Goal: Communication & Community: Answer question/provide support

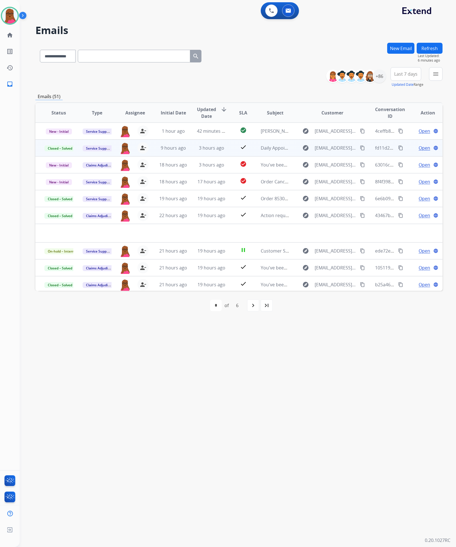
select select "**********"
click at [422, 181] on span "Open" at bounding box center [425, 181] width 12 height 7
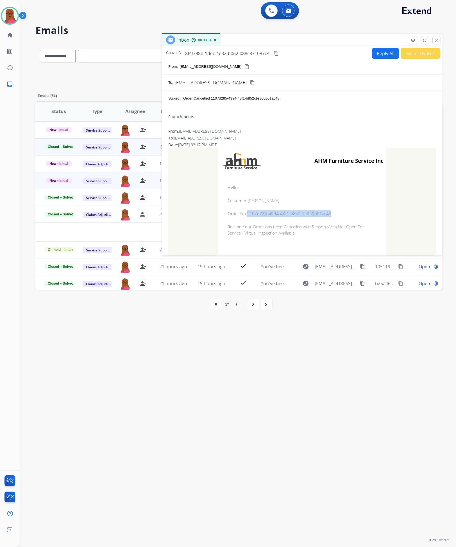
drag, startPoint x: 328, startPoint y: 214, endPoint x: 246, endPoint y: 214, distance: 82.4
click at [246, 214] on span "Order No: 1107d285-4994-43f1-b852-1e360b01ac48" at bounding box center [302, 213] width 149 height 6
copy span "1107d285-4994-43f1-b852-1e360b01ac48"
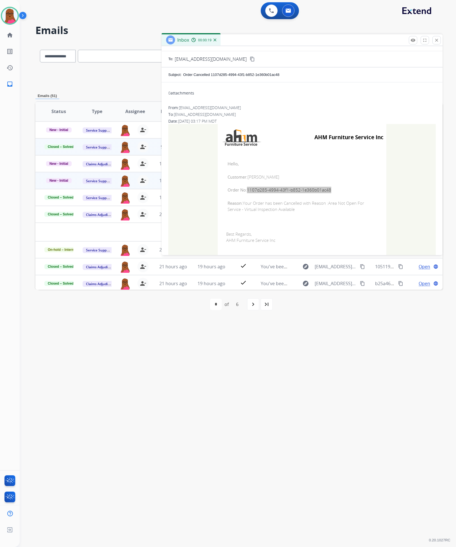
scroll to position [55, 0]
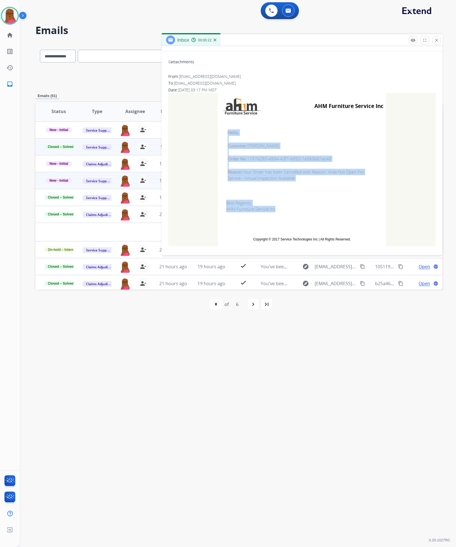
drag, startPoint x: 227, startPoint y: 132, endPoint x: 277, endPoint y: 210, distance: 92.7
click at [277, 210] on tbody "AHM Furniture Service Inc Hello, Customer: [PERSON_NAME] Order No: 1107d285-499…" at bounding box center [302, 169] width 169 height 153
copy tbody "Hello, Customer: [PERSON_NAME] Order No: 1107d285-4994-43f1-b852-1e360b01ac48 R…"
drag, startPoint x: 436, startPoint y: 42, endPoint x: 431, endPoint y: 44, distance: 5.6
click at [436, 42] on mat-icon "close" at bounding box center [436, 40] width 5 height 5
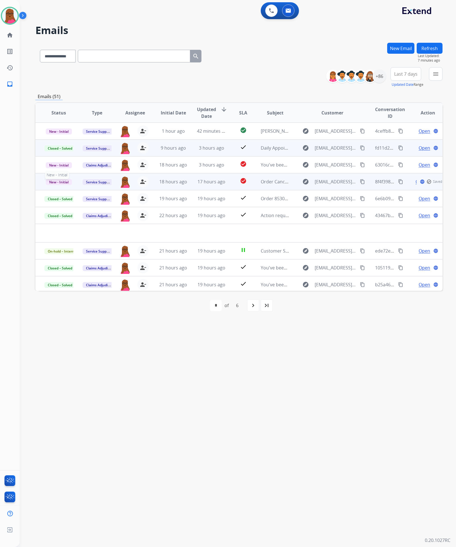
click at [69, 181] on span "New - Initial" at bounding box center [59, 182] width 26 height 6
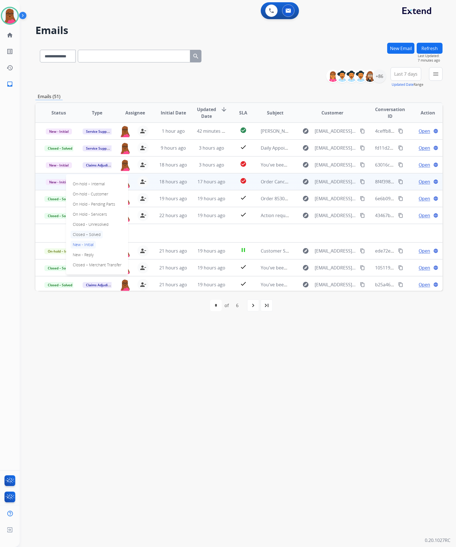
click at [92, 238] on p "Closed – Solved" at bounding box center [87, 235] width 32 height 8
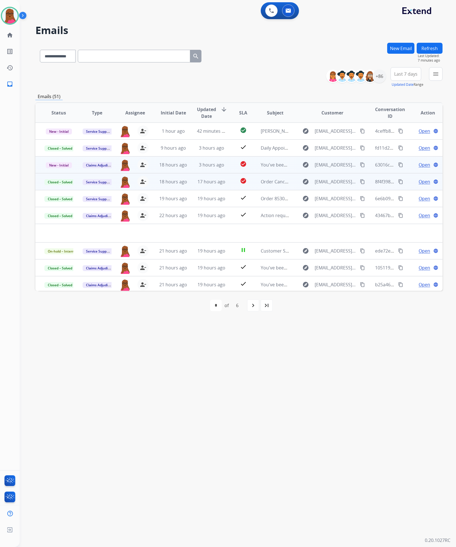
click at [419, 165] on span "Open" at bounding box center [425, 164] width 12 height 7
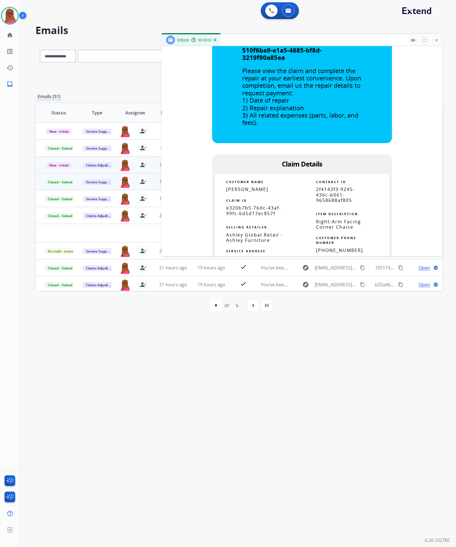
scroll to position [253, 0]
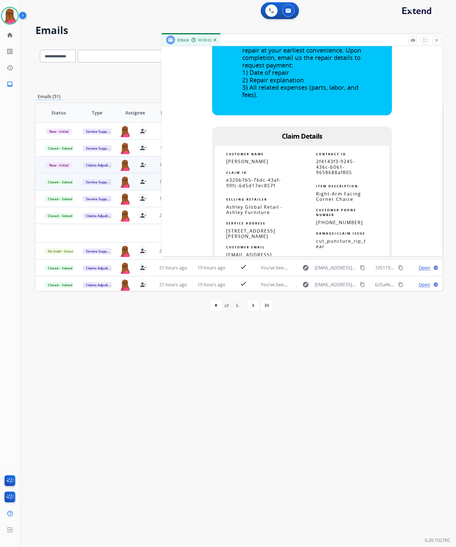
click at [258, 185] on span "e320b7b5-76dc-43af-99fc-6d5d17ec857f" at bounding box center [253, 183] width 55 height 12
click at [257, 185] on span "e320b7b5-76dc-43af-99fc-6d5d17ec857f" at bounding box center [253, 183] width 55 height 12
copy tbody
click at [234, 160] on span "[PERSON_NAME]" at bounding box center [247, 161] width 42 height 6
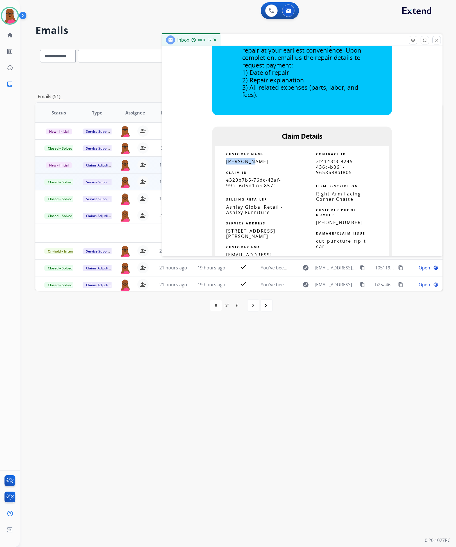
click at [235, 160] on span "[PERSON_NAME]" at bounding box center [247, 161] width 42 height 6
copy tbody
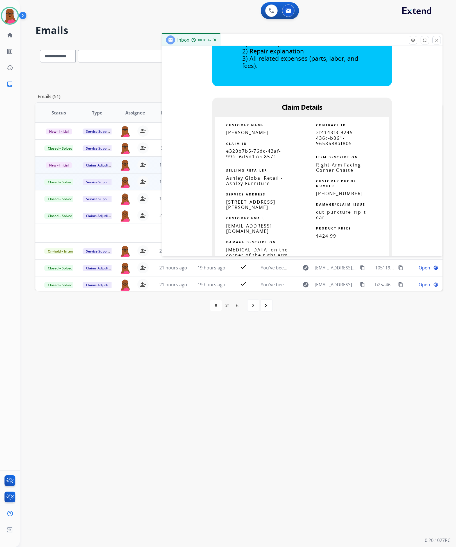
scroll to position [295, 0]
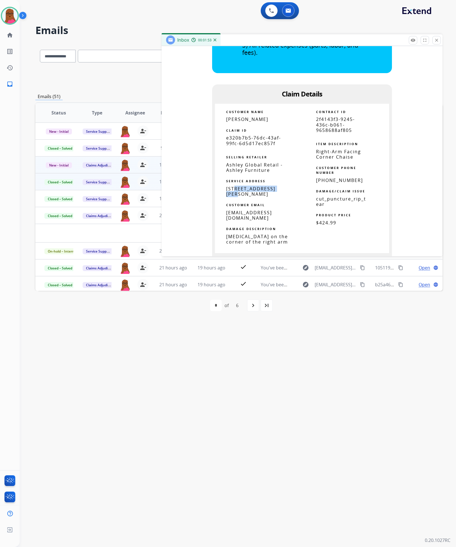
drag, startPoint x: 281, startPoint y: 188, endPoint x: 234, endPoint y: 191, distance: 47.6
click at [234, 191] on p "[STREET_ADDRESS][PERSON_NAME]" at bounding box center [258, 191] width 65 height 11
drag, startPoint x: 230, startPoint y: 196, endPoint x: 223, endPoint y: 191, distance: 8.0
click at [223, 191] on td "[STREET_ADDRESS][PERSON_NAME]" at bounding box center [258, 191] width 87 height 11
copy span "[STREET_ADDRESS][PERSON_NAME]"
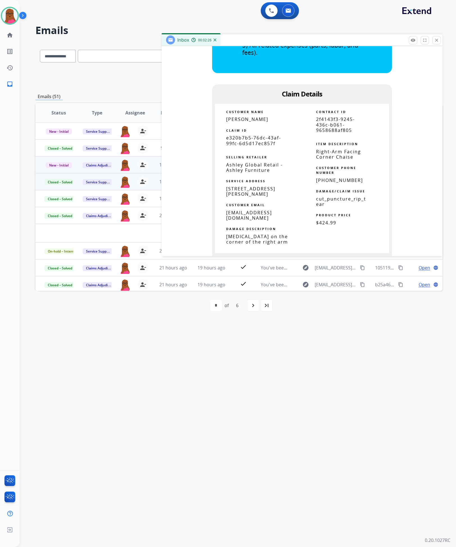
click at [268, 197] on td "CUSTOMER EMAIL" at bounding box center [258, 203] width 87 height 13
click at [269, 196] on span "[STREET_ADDRESS][PERSON_NAME]" at bounding box center [250, 192] width 49 height 12
copy span "92780"
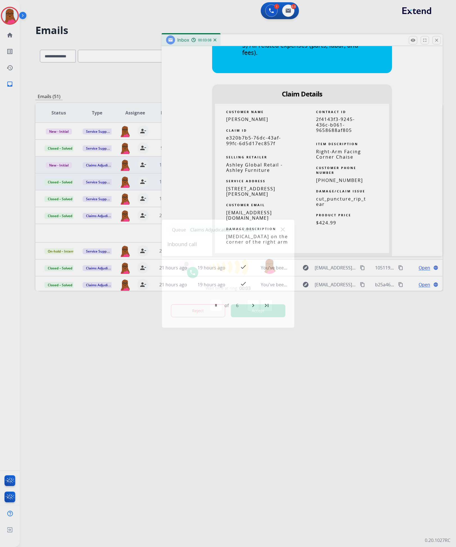
click at [267, 312] on button "Accept" at bounding box center [258, 310] width 55 height 13
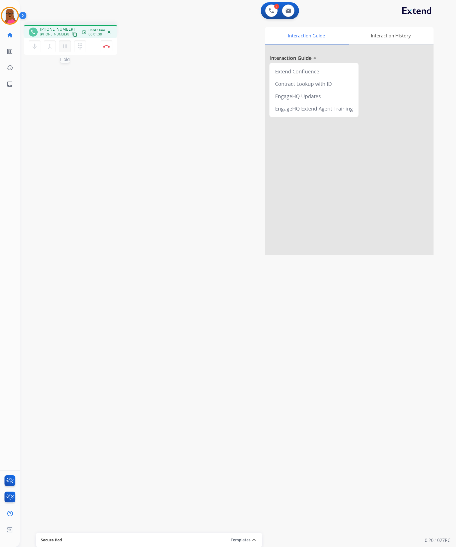
click at [66, 46] on mat-icon "pause" at bounding box center [65, 46] width 7 height 7
click at [67, 45] on mat-icon "play_arrow" at bounding box center [65, 46] width 7 height 7
click at [63, 46] on mat-icon "pause" at bounding box center [65, 46] width 7 height 7
click at [68, 44] on button "play_arrow Hold" at bounding box center [65, 46] width 12 height 12
click at [64, 45] on mat-icon "pause" at bounding box center [65, 46] width 7 height 7
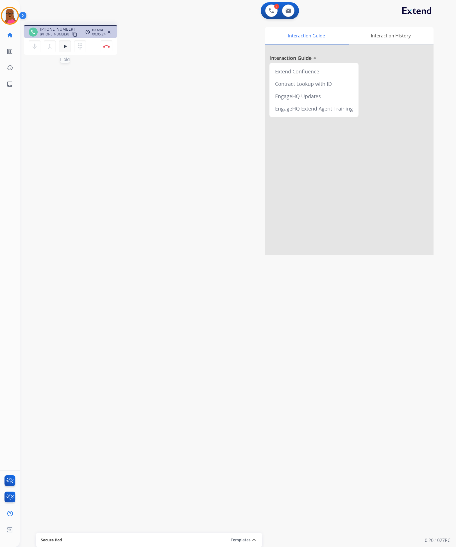
click at [65, 44] on mat-icon "play_arrow" at bounding box center [65, 46] width 7 height 7
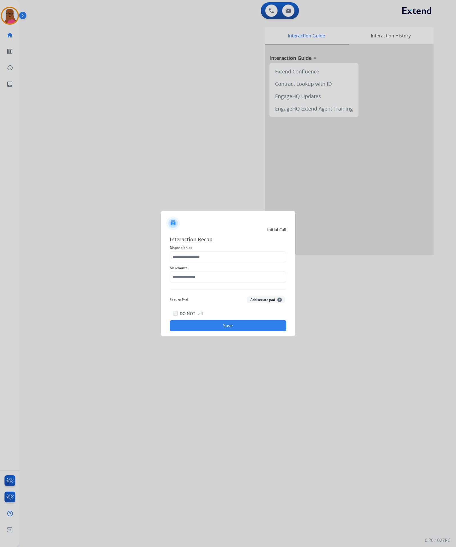
click at [107, 48] on div at bounding box center [228, 273] width 456 height 547
click at [234, 254] on input "text" at bounding box center [228, 256] width 117 height 11
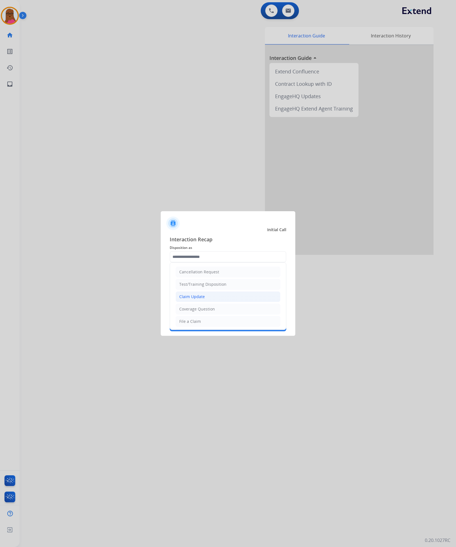
click at [212, 298] on li "Claim Update" at bounding box center [228, 296] width 105 height 11
type input "**********"
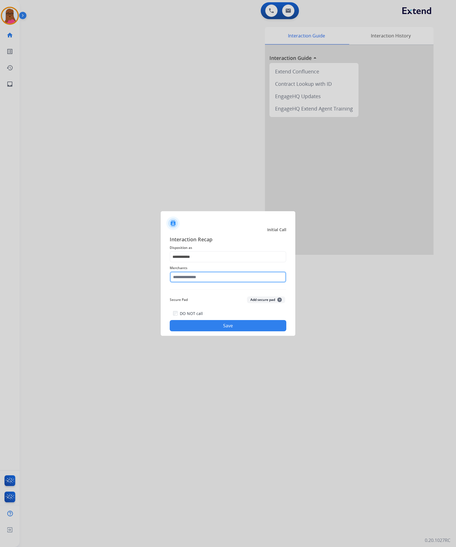
click at [220, 277] on input "text" at bounding box center [228, 276] width 117 height 11
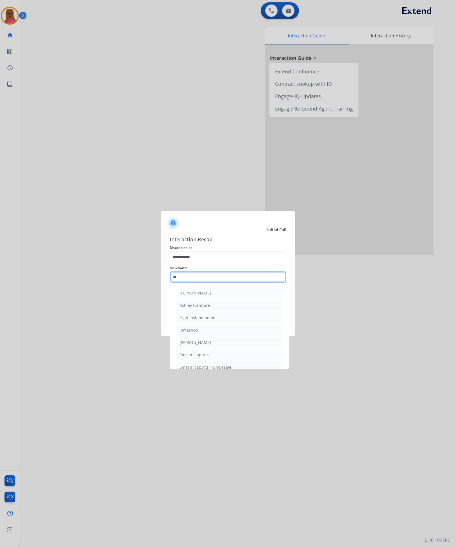
type input "*"
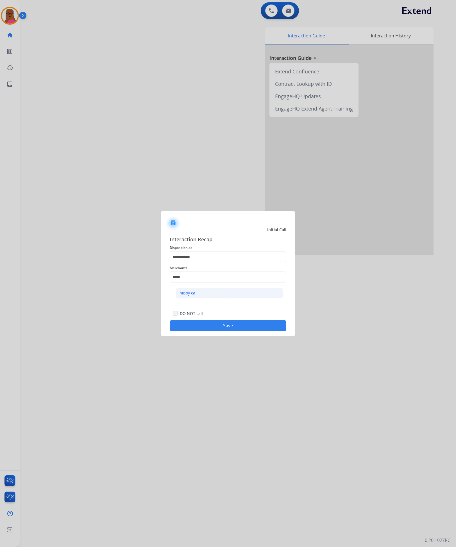
click at [237, 290] on li "hiboy ca" at bounding box center [229, 293] width 107 height 11
type input "********"
click at [245, 325] on button "Save" at bounding box center [228, 325] width 117 height 11
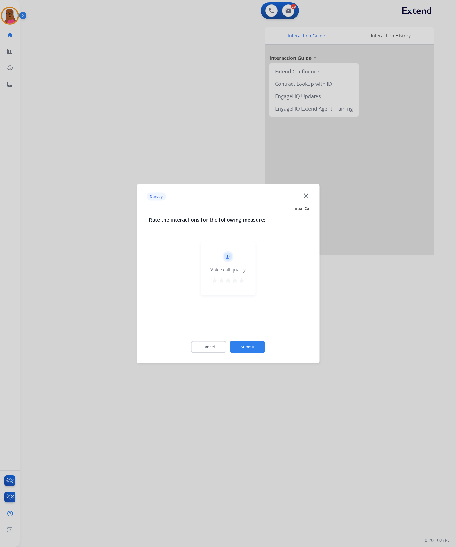
click at [306, 193] on mat-icon "close" at bounding box center [305, 195] width 7 height 7
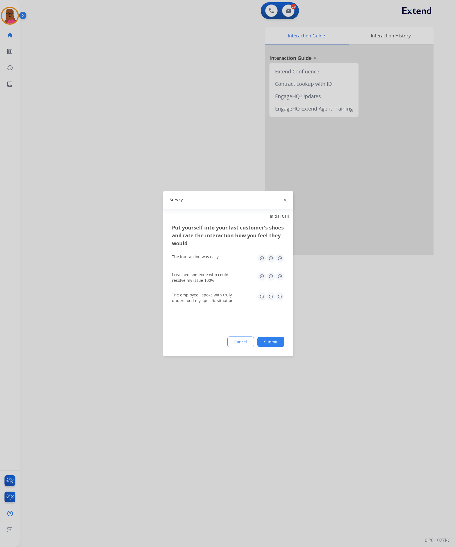
click at [289, 198] on div "Survey" at bounding box center [228, 200] width 130 height 18
click at [284, 205] on div "Survey" at bounding box center [228, 200] width 130 height 18
click at [285, 201] on img at bounding box center [285, 200] width 3 height 3
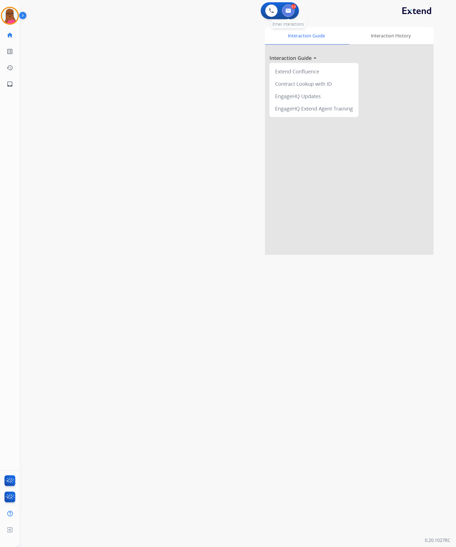
click at [290, 10] on img at bounding box center [289, 10] width 6 height 4
select select "**********"
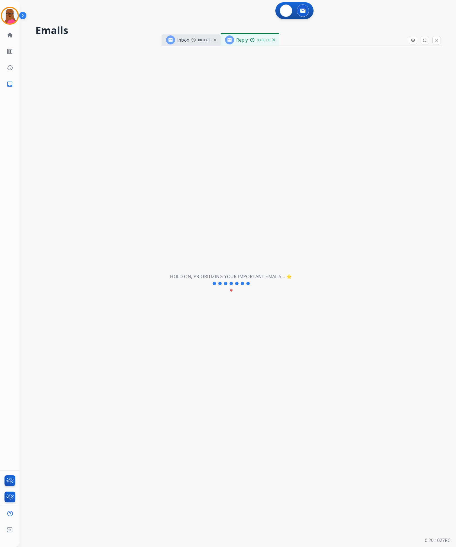
select select "**********"
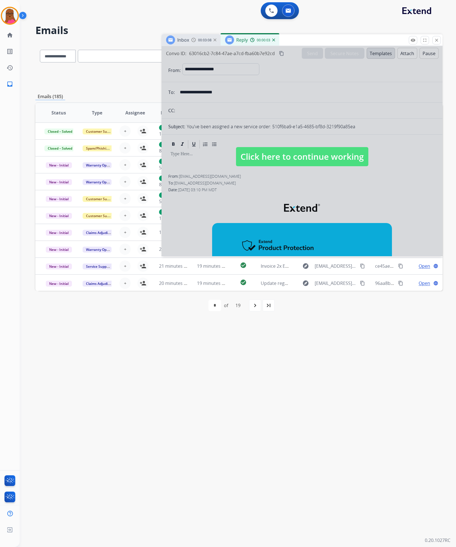
click at [345, 152] on span "Click here to continue working" at bounding box center [302, 156] width 132 height 19
select select
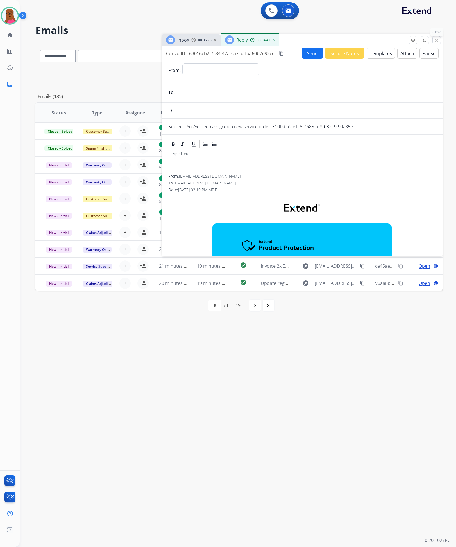
click at [436, 40] on mat-icon "close" at bounding box center [436, 40] width 5 height 5
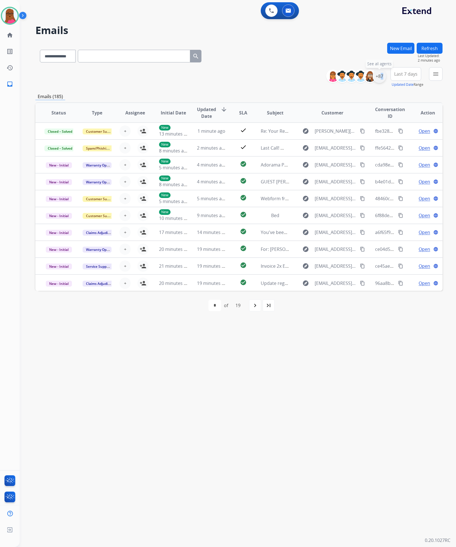
click at [379, 73] on div "+87" at bounding box center [379, 75] width 13 height 13
click at [348, 189] on button "Apply" at bounding box center [351, 190] width 19 height 10
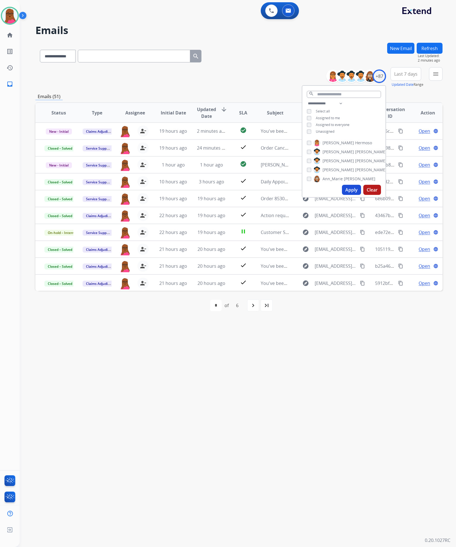
click at [224, 378] on div "**********" at bounding box center [231, 283] width 423 height 527
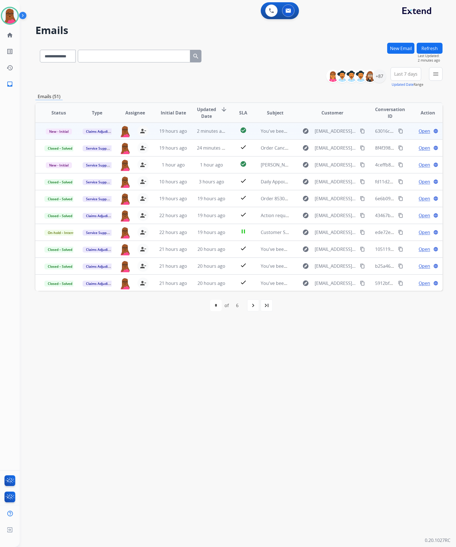
click at [419, 129] on span "Open" at bounding box center [425, 131] width 12 height 7
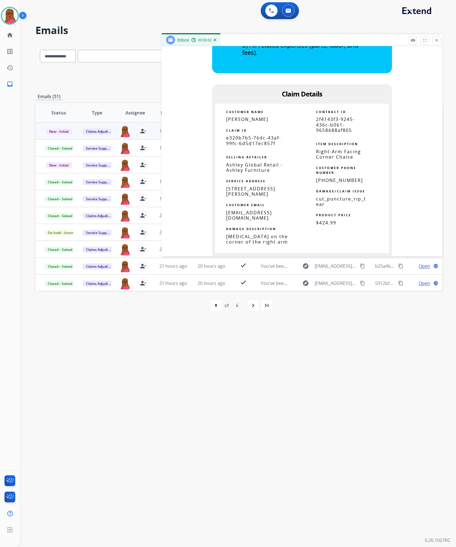
scroll to position [169, 0]
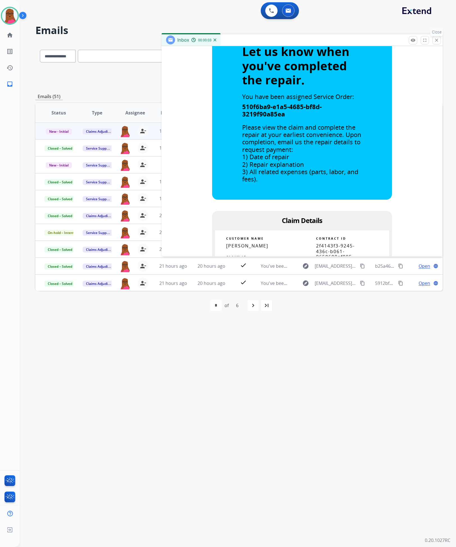
click at [438, 39] on mat-icon "close" at bounding box center [436, 40] width 5 height 5
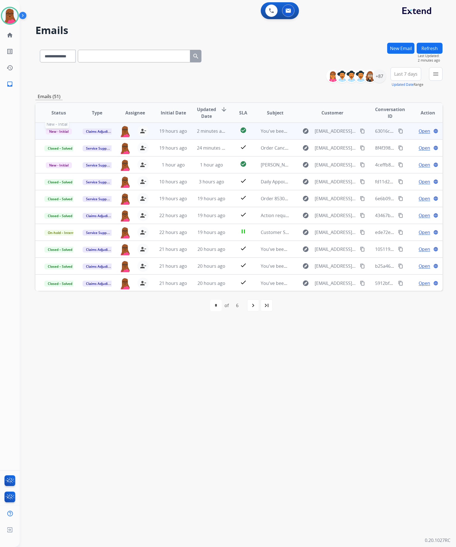
click at [67, 131] on span "New - Initial" at bounding box center [59, 131] width 26 height 6
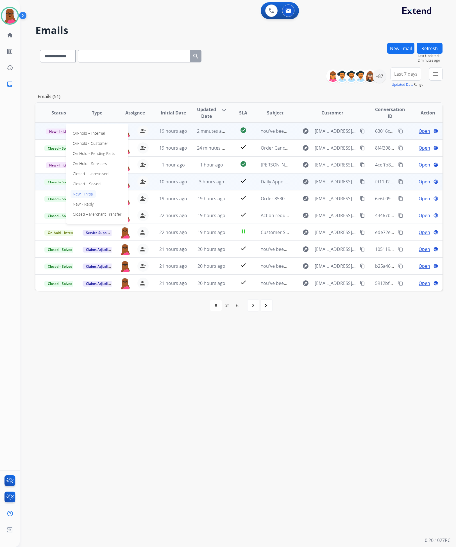
click at [86, 184] on p "Closed – Solved" at bounding box center [87, 184] width 32 height 8
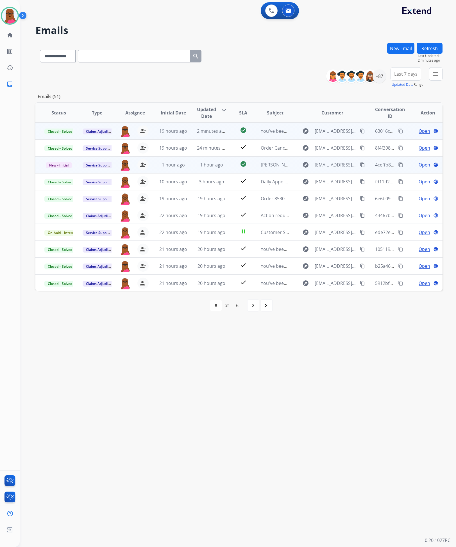
click at [424, 164] on span "Open" at bounding box center [425, 164] width 12 height 7
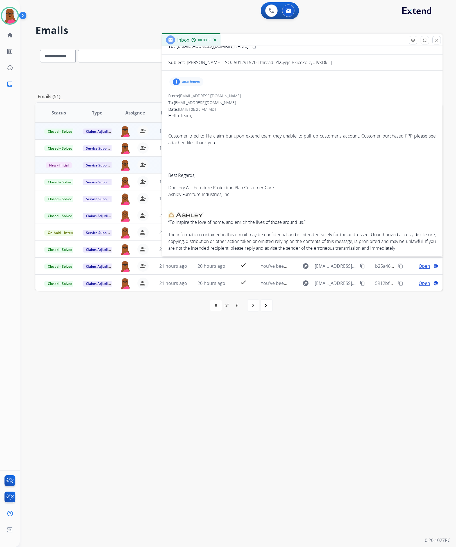
scroll to position [0, 0]
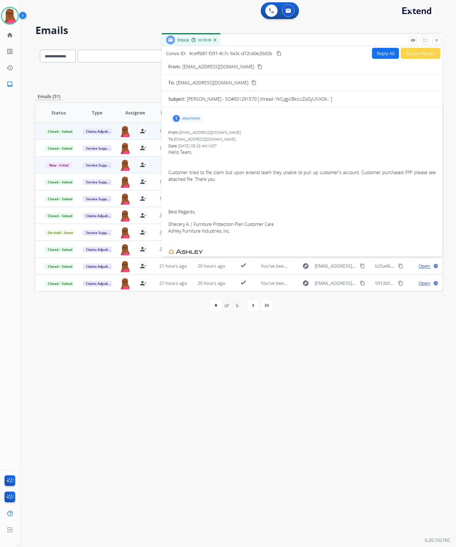
click at [190, 119] on p "attachment" at bounding box center [191, 118] width 18 height 4
click at [221, 132] on p "501291560_501291570_006167342013_20240811.pdf" at bounding box center [229, 132] width 110 height 7
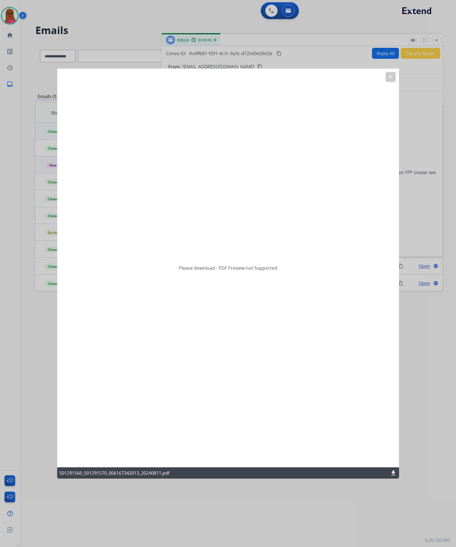
click at [392, 473] on mat-icon "download" at bounding box center [393, 472] width 7 height 7
click at [392, 81] on button "clear" at bounding box center [391, 77] width 10 height 10
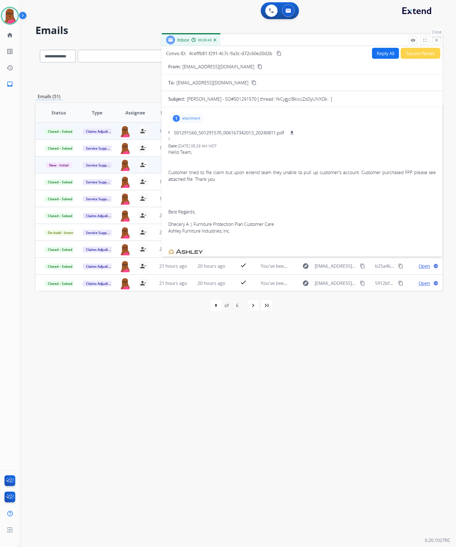
click at [435, 38] on mat-icon "close" at bounding box center [436, 40] width 5 height 5
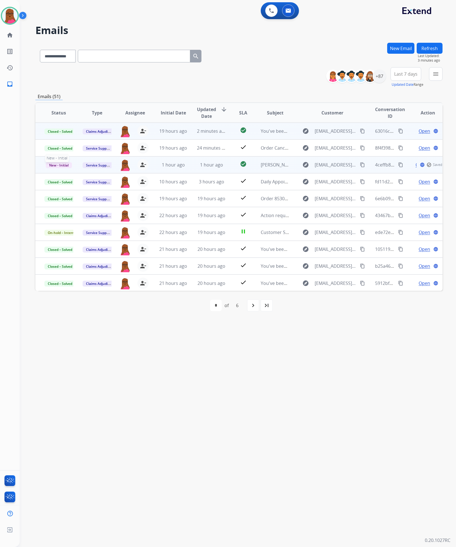
click at [60, 166] on span "New - Initial" at bounding box center [59, 165] width 26 height 6
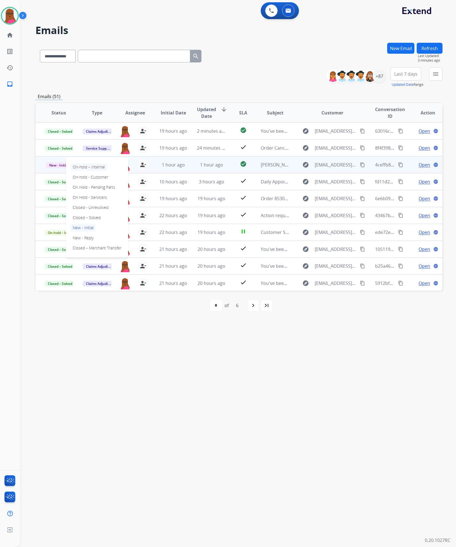
click at [93, 167] on p "On-hold – Internal" at bounding box center [89, 167] width 37 height 8
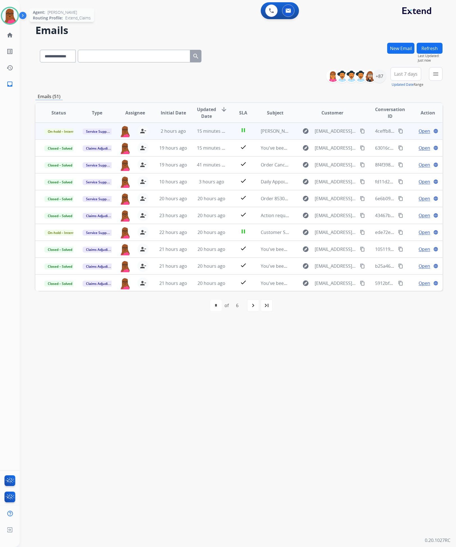
click at [8, 14] on img at bounding box center [10, 16] width 16 height 16
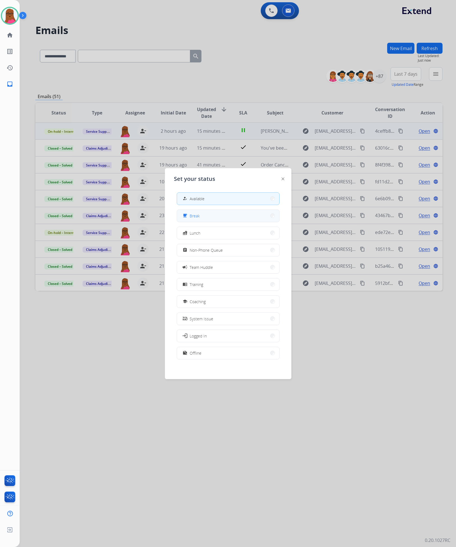
click at [212, 220] on button "free_breakfast Break" at bounding box center [228, 216] width 102 height 12
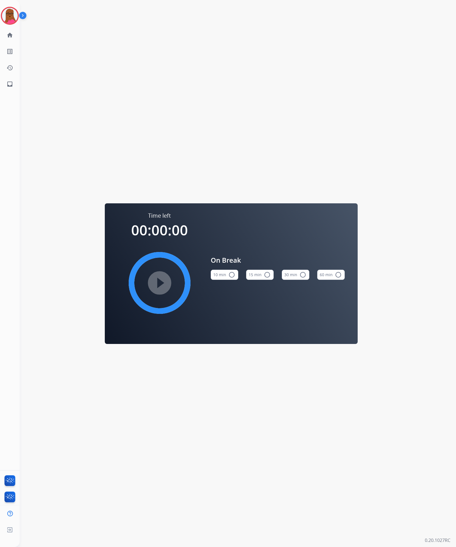
click at [251, 276] on button "15 min radio_button_unchecked" at bounding box center [260, 275] width 28 height 10
click at [163, 285] on mat-icon "play_circle_filled" at bounding box center [159, 282] width 7 height 7
click at [251, 274] on button "15 min check_circle" at bounding box center [260, 275] width 28 height 10
click at [264, 276] on mat-icon "check_circle" at bounding box center [267, 274] width 7 height 7
click at [268, 275] on mat-icon "check_circle" at bounding box center [267, 274] width 7 height 7
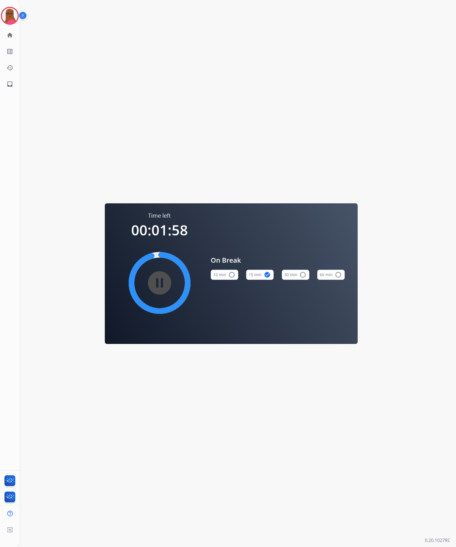
click at [159, 279] on mat-icon "pause_circle_filled" at bounding box center [159, 282] width 7 height 7
click at [10, 13] on img at bounding box center [10, 16] width 16 height 16
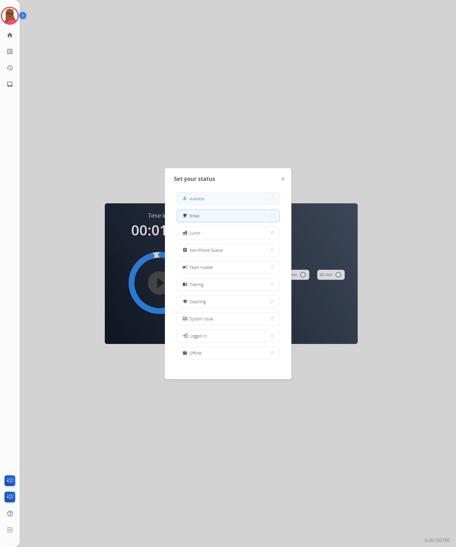
click at [217, 201] on button "how_to_reg Available" at bounding box center [228, 199] width 102 height 12
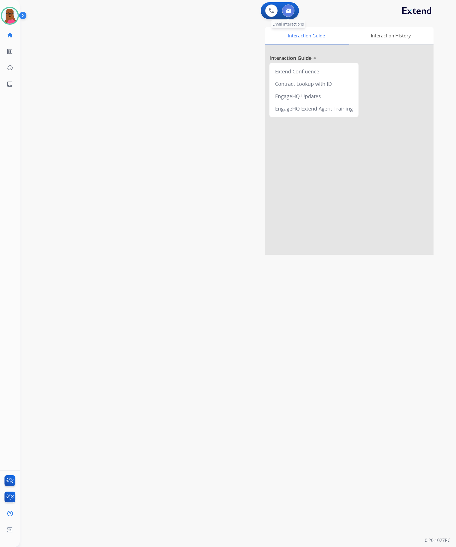
click at [292, 8] on button at bounding box center [288, 10] width 12 height 12
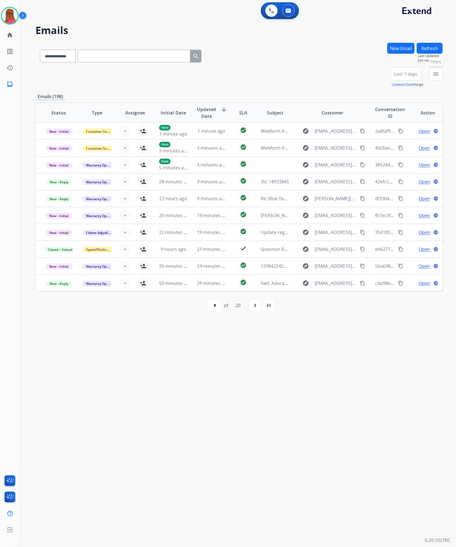
click at [438, 77] on button "menu Filters" at bounding box center [435, 73] width 13 height 13
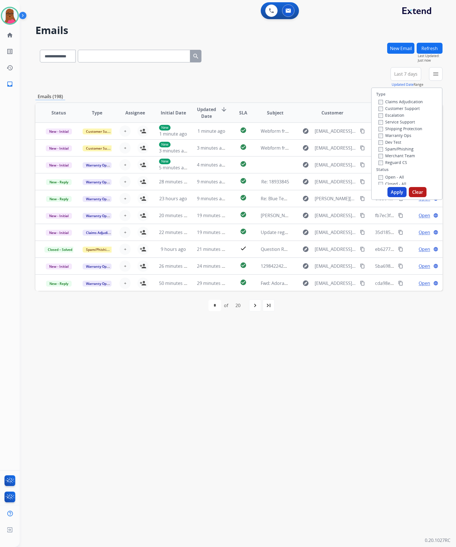
click at [370, 77] on div "**********" at bounding box center [238, 77] width 407 height 20
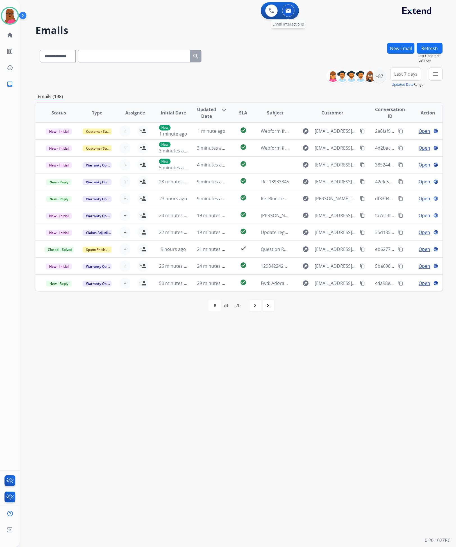
click at [287, 15] on button at bounding box center [288, 10] width 12 height 12
click at [376, 79] on div "+87" at bounding box center [379, 75] width 13 height 13
click at [350, 188] on button "Apply" at bounding box center [351, 190] width 19 height 10
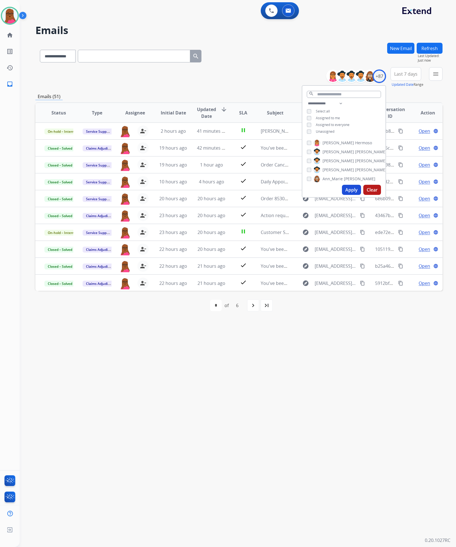
click at [270, 339] on div "**********" at bounding box center [231, 283] width 423 height 527
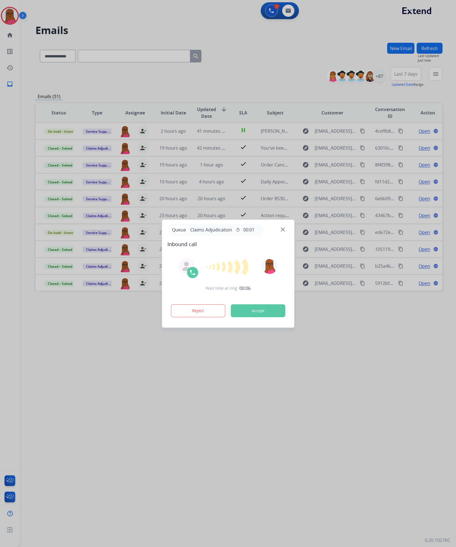
click at [253, 308] on button "Accept" at bounding box center [258, 310] width 55 height 13
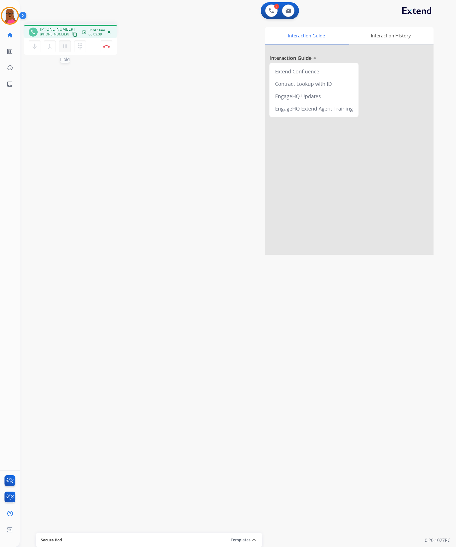
click at [68, 47] on button "pause Hold" at bounding box center [65, 46] width 12 height 12
drag, startPoint x: 64, startPoint y: 46, endPoint x: 274, endPoint y: 102, distance: 218.0
click at [63, 46] on mat-icon "play_arrow" at bounding box center [65, 46] width 7 height 7
click at [292, 11] on button at bounding box center [288, 10] width 12 height 12
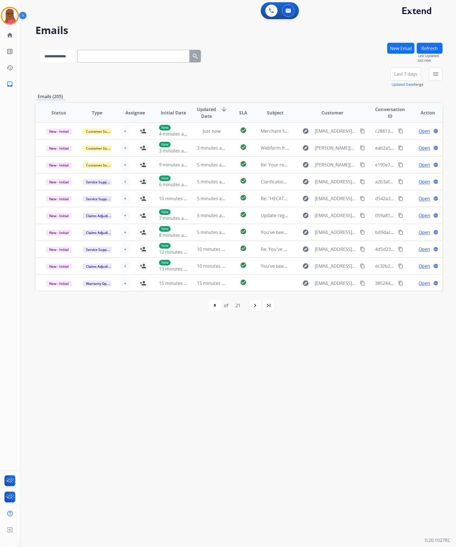
click at [75, 57] on select "**********" at bounding box center [57, 56] width 35 height 13
select select "**********"
click at [40, 50] on select "**********" at bounding box center [57, 56] width 35 height 13
click at [116, 58] on input "text" at bounding box center [134, 56] width 112 height 13
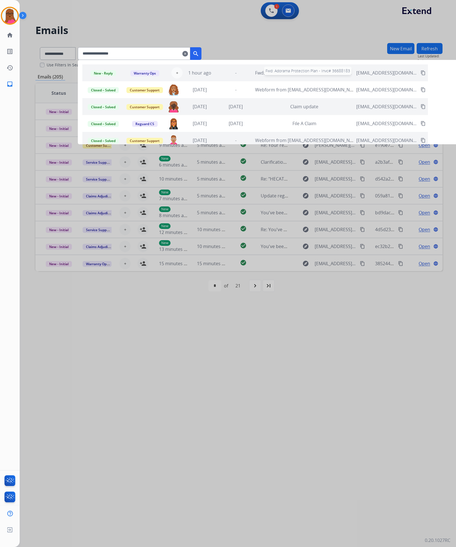
type input "**********"
click at [114, 73] on span "New - Reply" at bounding box center [104, 73] width 26 height 6
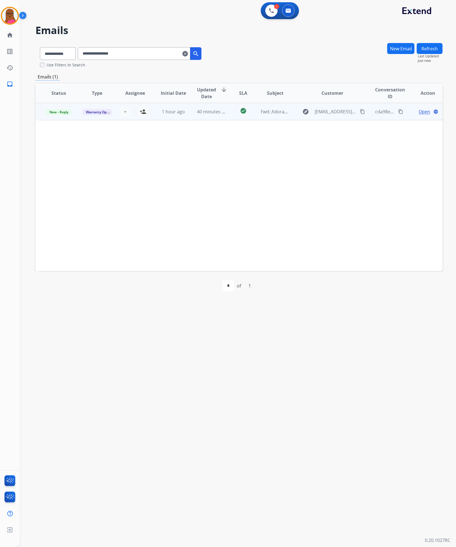
click at [419, 111] on span "Open" at bounding box center [425, 111] width 12 height 7
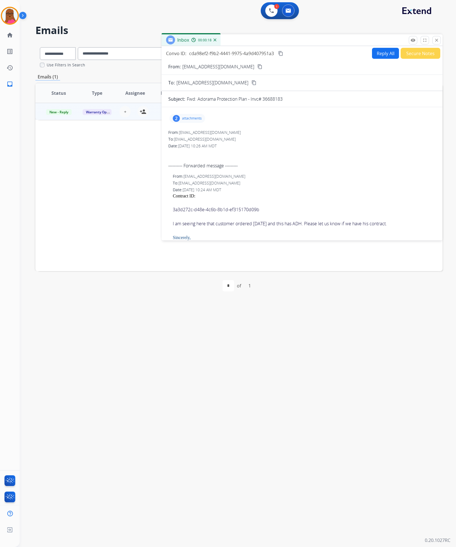
click at [199, 119] on p "attachments" at bounding box center [192, 118] width 20 height 4
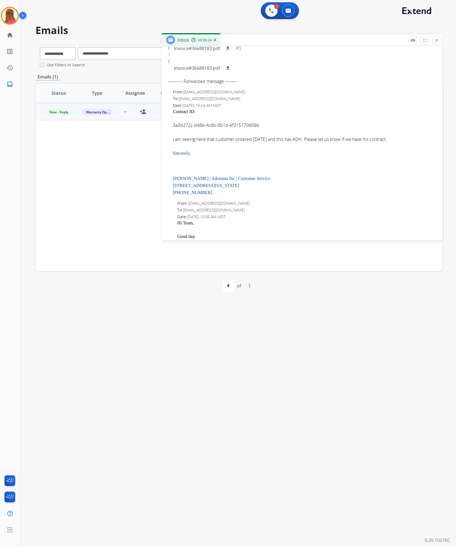
scroll to position [211, 0]
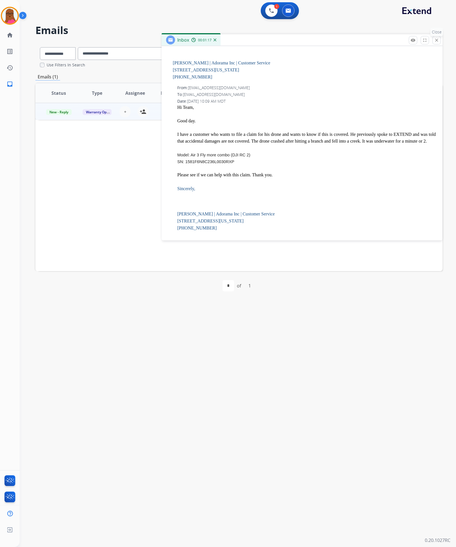
click at [436, 41] on mat-icon "close" at bounding box center [436, 40] width 5 height 5
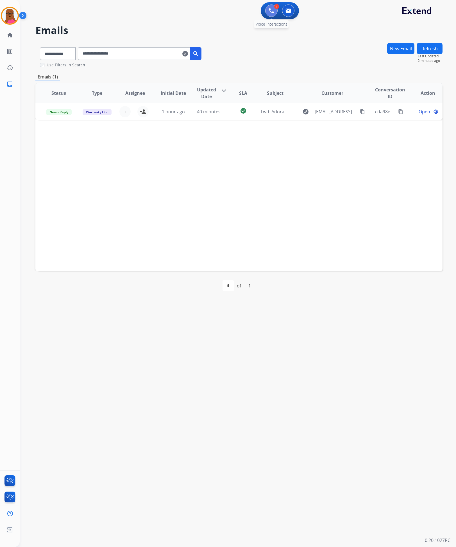
click at [276, 10] on button at bounding box center [271, 10] width 12 height 12
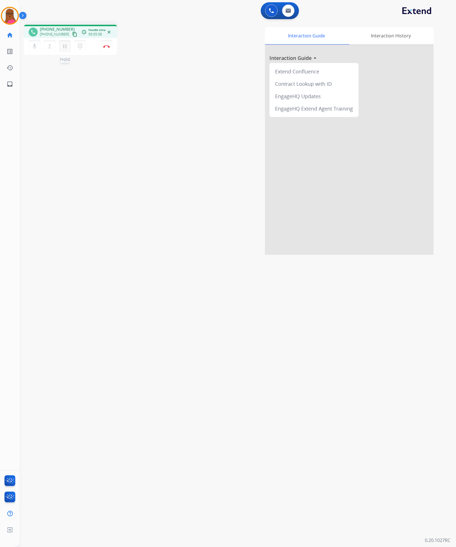
click at [62, 47] on mat-icon "pause" at bounding box center [65, 46] width 7 height 7
click at [292, 11] on button at bounding box center [288, 10] width 12 height 12
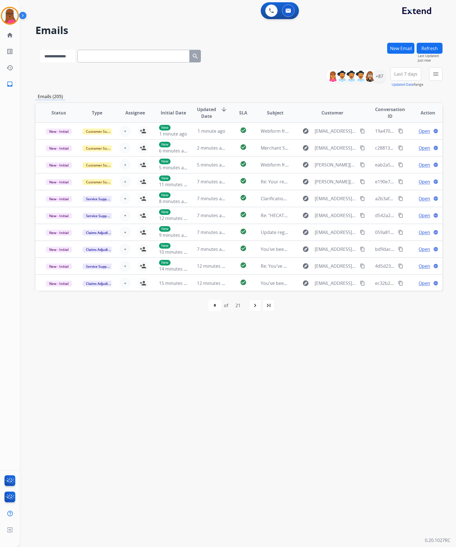
click at [72, 57] on select "**********" at bounding box center [57, 56] width 35 height 13
select select "**********"
click at [40, 50] on select "**********" at bounding box center [57, 56] width 35 height 13
click at [109, 60] on input "text" at bounding box center [134, 56] width 112 height 13
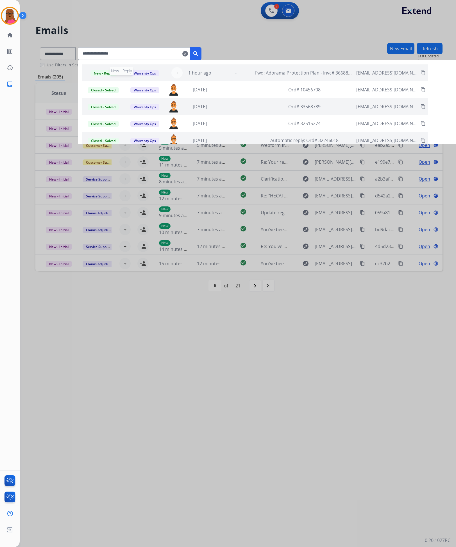
type input "**********"
click at [113, 74] on span "New - Reply" at bounding box center [104, 73] width 26 height 6
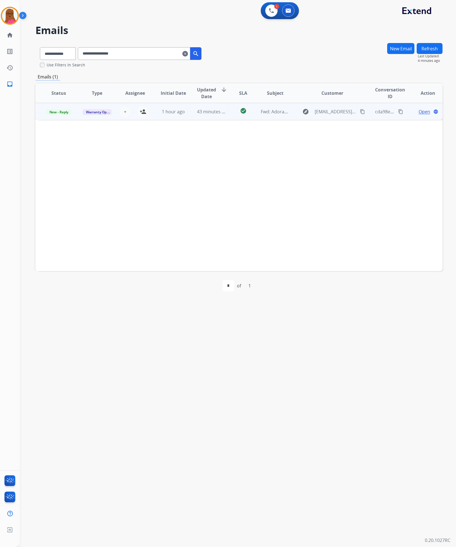
click at [398, 113] on mat-icon "content_copy" at bounding box center [400, 111] width 5 height 5
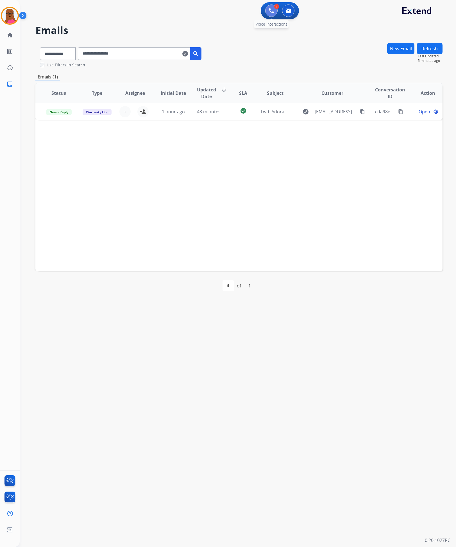
click at [270, 12] on img at bounding box center [271, 10] width 5 height 5
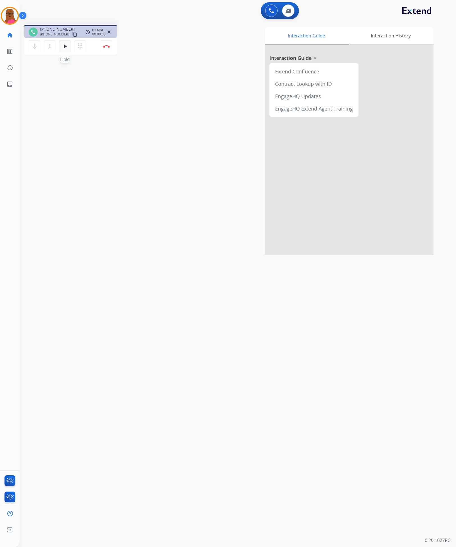
click at [67, 49] on mat-icon "play_arrow" at bounding box center [65, 46] width 7 height 7
click at [67, 46] on mat-icon "pause" at bounding box center [65, 46] width 7 height 7
click at [290, 8] on img at bounding box center [289, 10] width 6 height 4
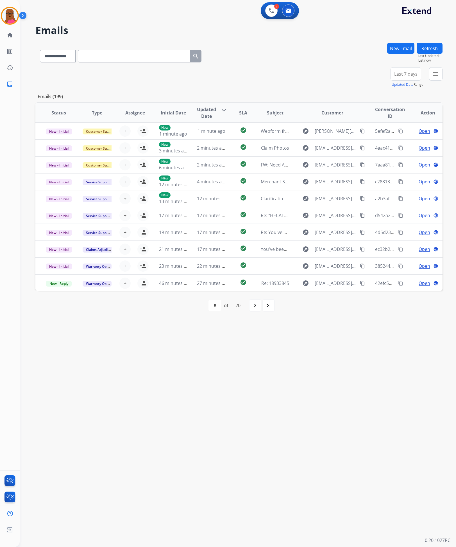
click at [111, 60] on input "text" at bounding box center [134, 56] width 112 height 13
paste input "**********"
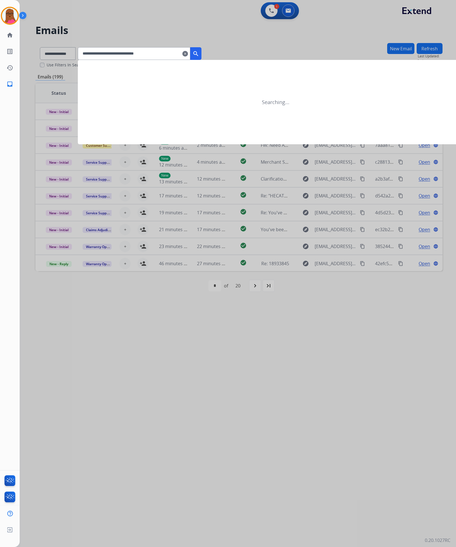
type input "**********"
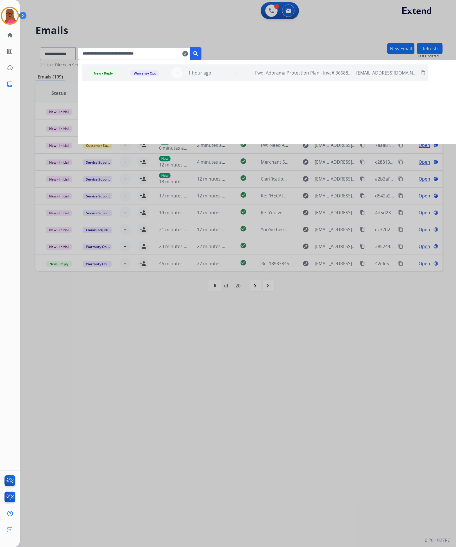
click at [202, 57] on button "search" at bounding box center [195, 53] width 11 height 13
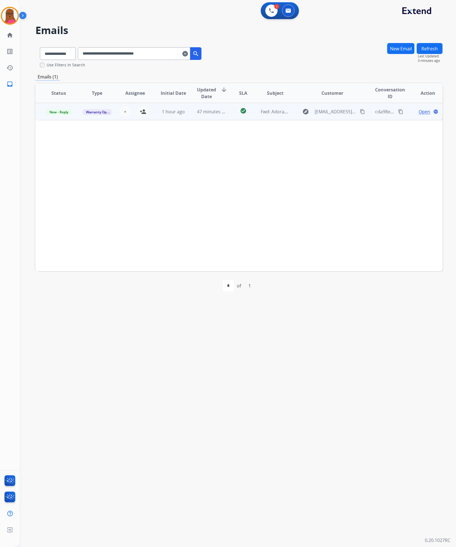
click at [419, 113] on span "Open" at bounding box center [425, 111] width 12 height 7
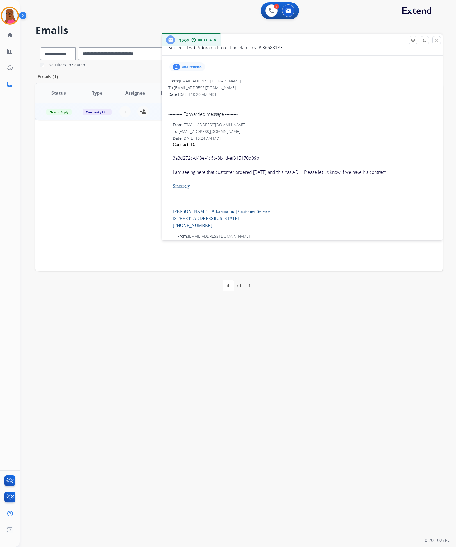
scroll to position [42, 0]
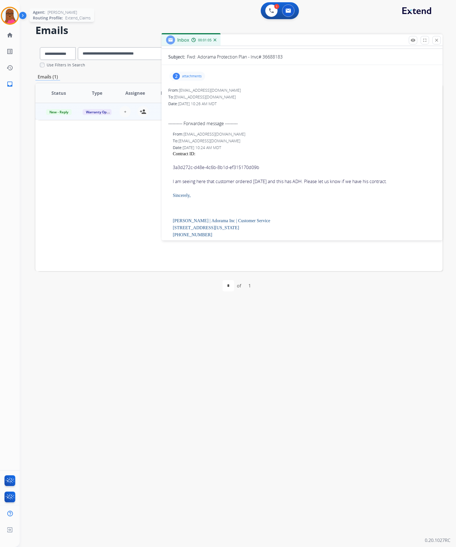
click at [7, 17] on img at bounding box center [10, 16] width 16 height 16
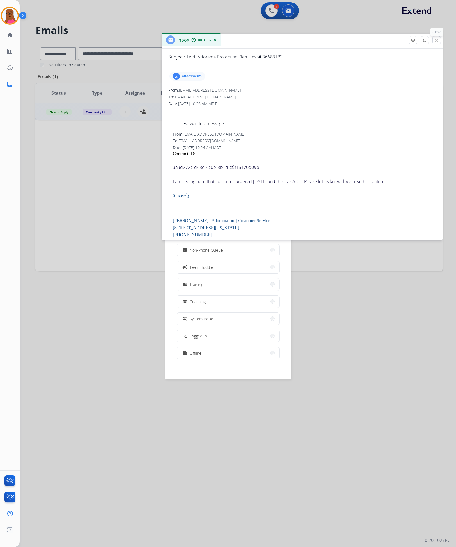
click at [434, 41] on mat-icon "close" at bounding box center [436, 40] width 5 height 5
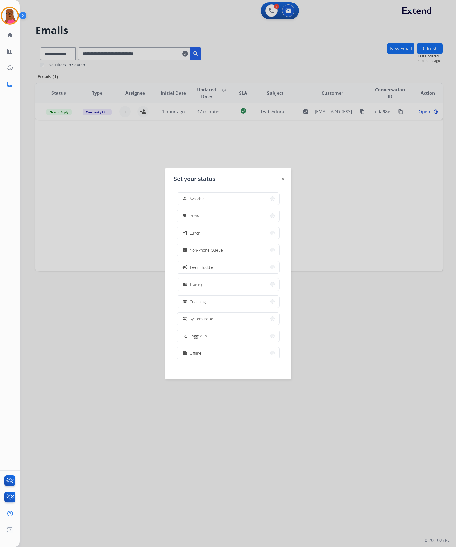
click at [307, 182] on div at bounding box center [228, 273] width 456 height 547
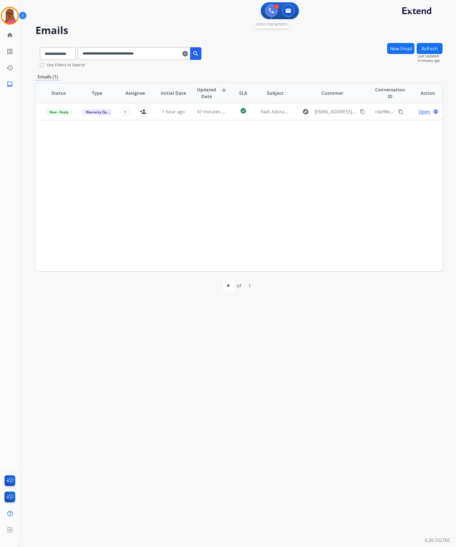
click at [272, 12] on img at bounding box center [271, 10] width 5 height 5
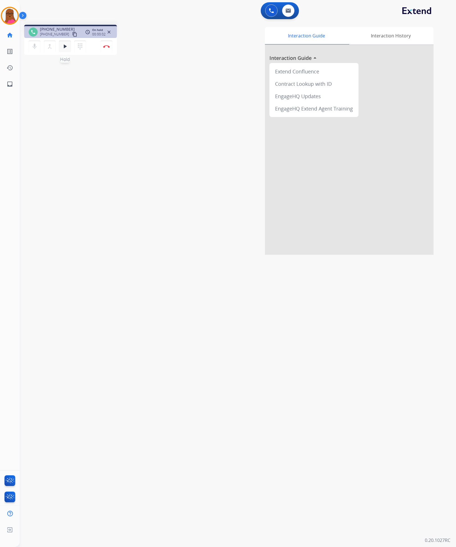
click at [68, 48] on button "play_arrow Hold" at bounding box center [65, 46] width 12 height 12
click at [290, 13] on button at bounding box center [288, 10] width 12 height 12
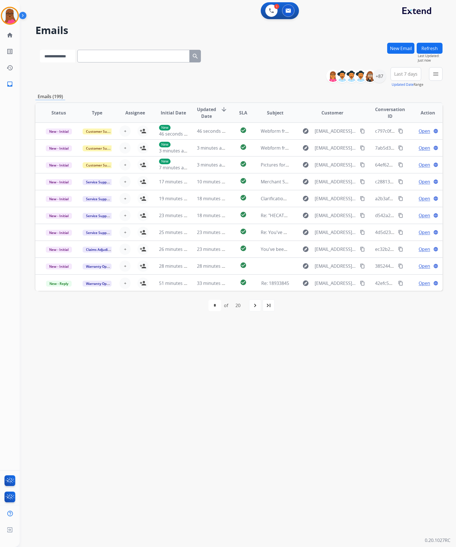
click at [75, 58] on select "**********" at bounding box center [57, 56] width 35 height 13
select select "**********"
click at [40, 50] on select "**********" at bounding box center [57, 56] width 35 height 13
click at [121, 60] on input "text" at bounding box center [134, 56] width 112 height 13
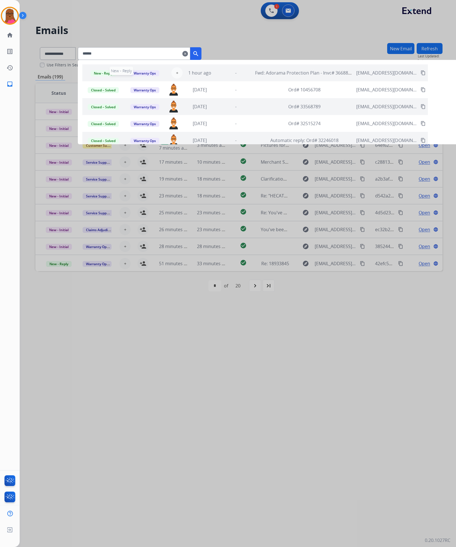
type input "******"
click at [116, 75] on span "New - Reply" at bounding box center [104, 73] width 26 height 6
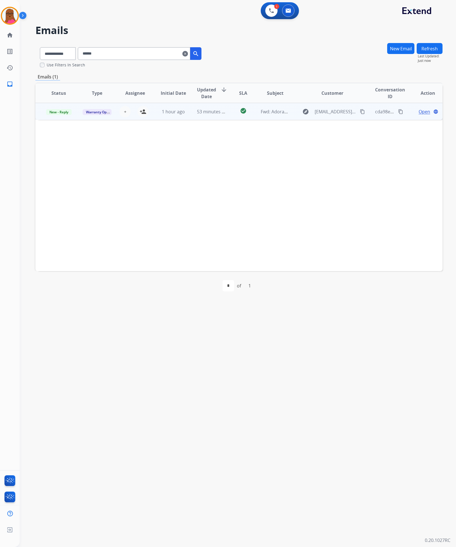
click at [419, 110] on span "Open" at bounding box center [425, 111] width 12 height 7
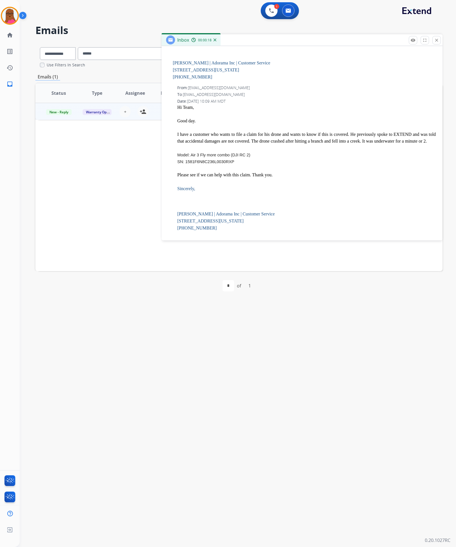
scroll to position [169, 0]
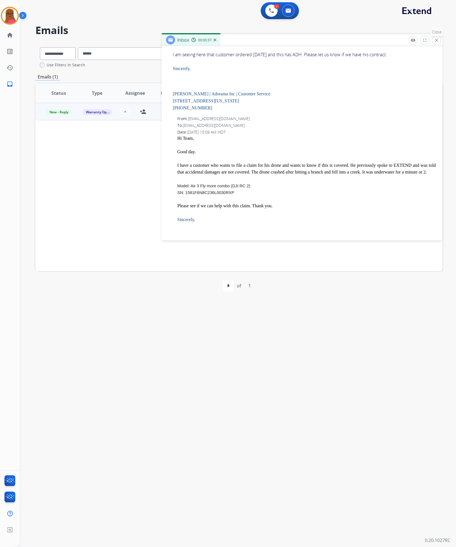
click at [438, 40] on mat-icon "close" at bounding box center [436, 40] width 5 height 5
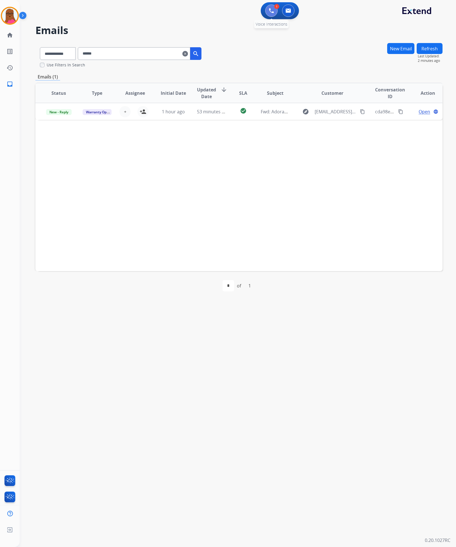
click at [268, 12] on button at bounding box center [271, 10] width 12 height 12
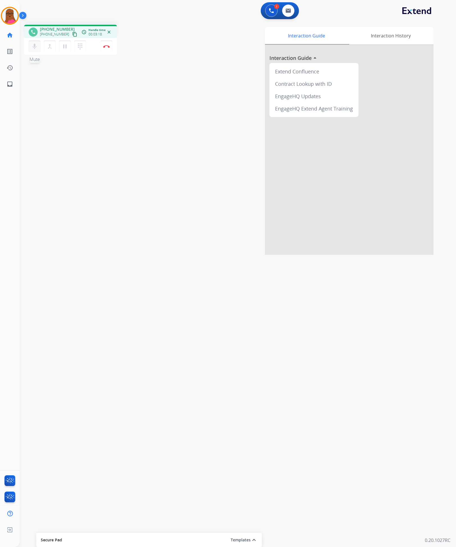
click at [35, 45] on mat-icon "mic" at bounding box center [34, 46] width 7 height 7
click at [270, 12] on img at bounding box center [271, 10] width 5 height 5
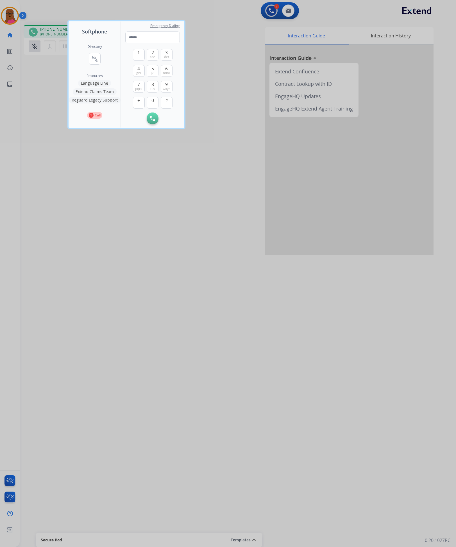
click at [250, 67] on div at bounding box center [228, 273] width 456 height 547
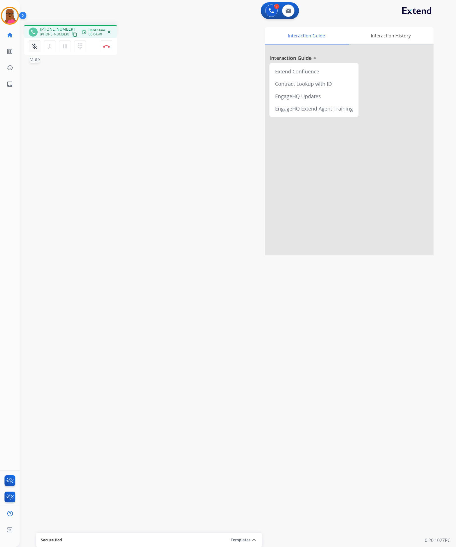
click at [32, 47] on mat-icon "mic_off" at bounding box center [34, 46] width 7 height 7
drag, startPoint x: 34, startPoint y: 45, endPoint x: 311, endPoint y: 83, distance: 279.8
click at [33, 45] on mat-icon "mic" at bounding box center [34, 46] width 7 height 7
drag, startPoint x: 37, startPoint y: 44, endPoint x: 74, endPoint y: 48, distance: 36.4
click at [37, 44] on mat-icon "mic_off" at bounding box center [34, 46] width 7 height 7
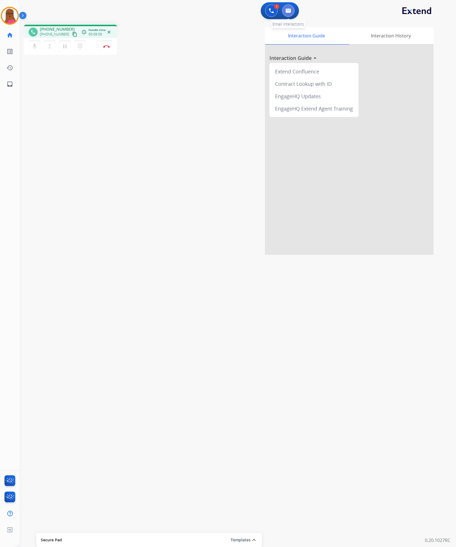
click at [290, 14] on button at bounding box center [288, 10] width 12 height 12
select select "**********"
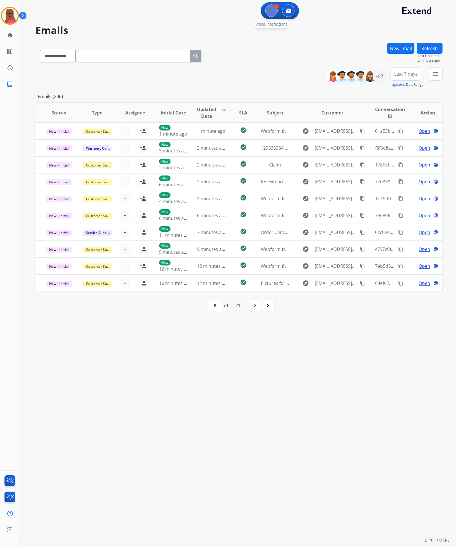
drag, startPoint x: 338, startPoint y: 154, endPoint x: 273, endPoint y: 11, distance: 157.1
click at [273, 11] on img at bounding box center [271, 10] width 5 height 5
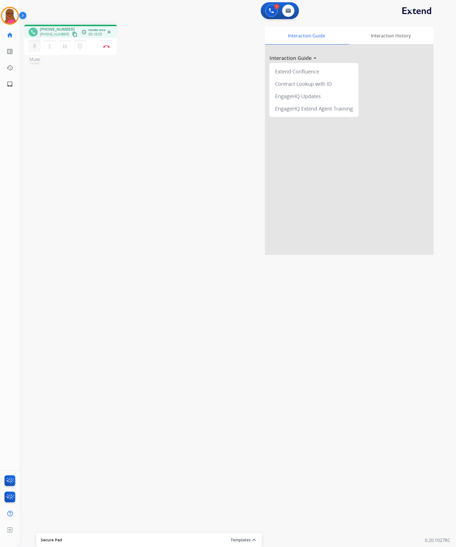
click at [32, 43] on mat-icon "mic" at bounding box center [34, 46] width 7 height 7
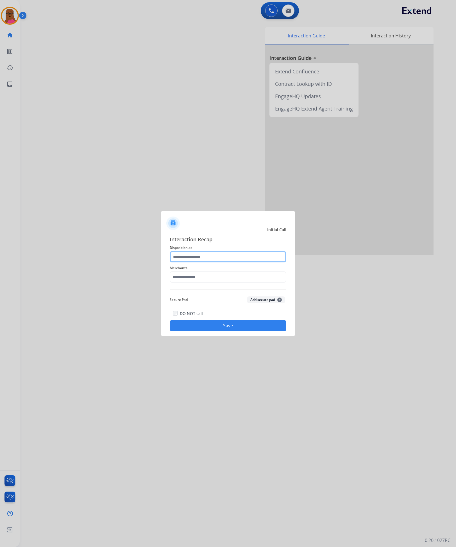
click at [227, 258] on input "text" at bounding box center [228, 256] width 117 height 11
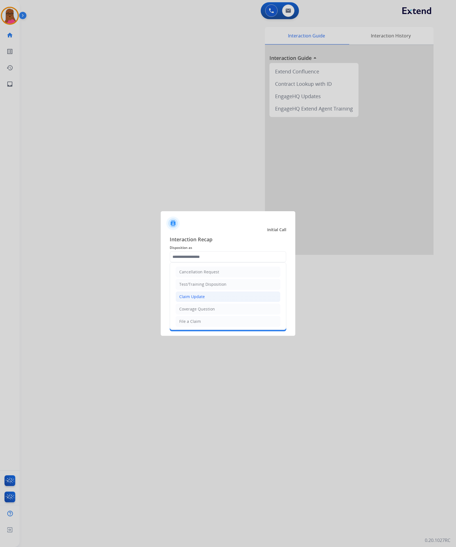
click at [222, 299] on li "Claim Update" at bounding box center [228, 296] width 105 height 11
type input "**********"
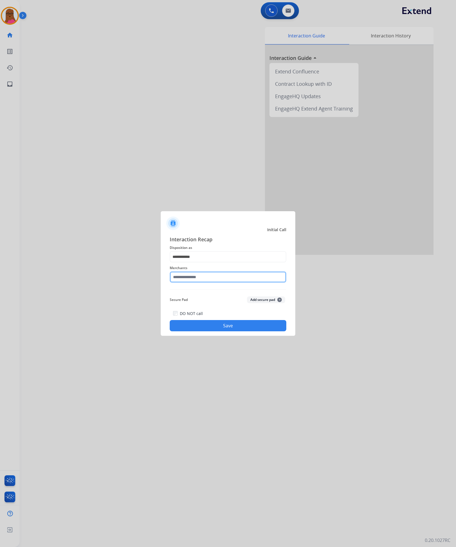
click at [223, 276] on input "text" at bounding box center [228, 276] width 117 height 11
click at [230, 291] on li "Adorama abs" at bounding box center [229, 293] width 107 height 11
type input "**********"
click at [238, 326] on button "Save" at bounding box center [228, 325] width 117 height 11
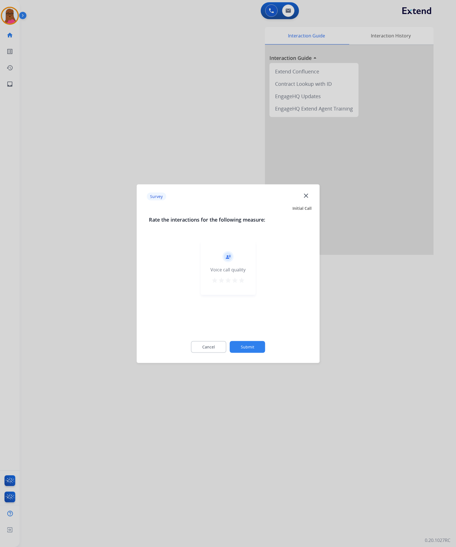
click at [309, 198] on mat-icon "close" at bounding box center [305, 195] width 7 height 7
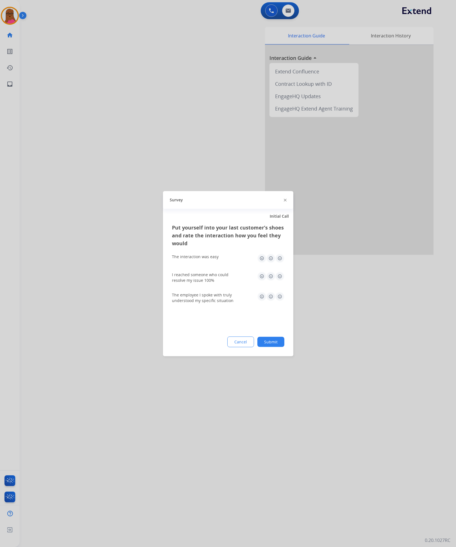
click at [288, 198] on div "Survey" at bounding box center [228, 200] width 130 height 18
click at [284, 203] on div at bounding box center [285, 199] width 3 height 7
click at [284, 201] on div at bounding box center [285, 199] width 3 height 7
click at [283, 201] on div "Survey" at bounding box center [228, 200] width 130 height 18
click at [284, 199] on img at bounding box center [285, 200] width 3 height 3
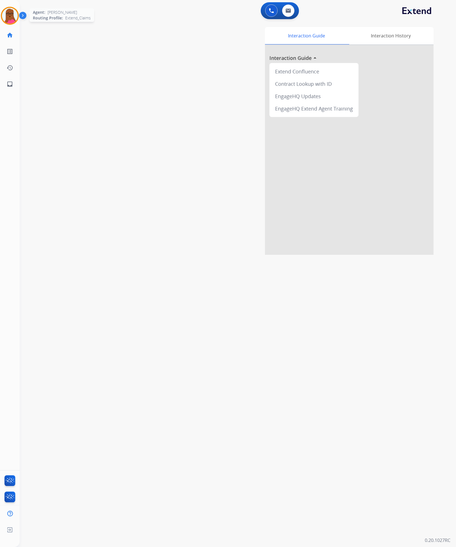
click at [7, 10] on img at bounding box center [10, 16] width 16 height 16
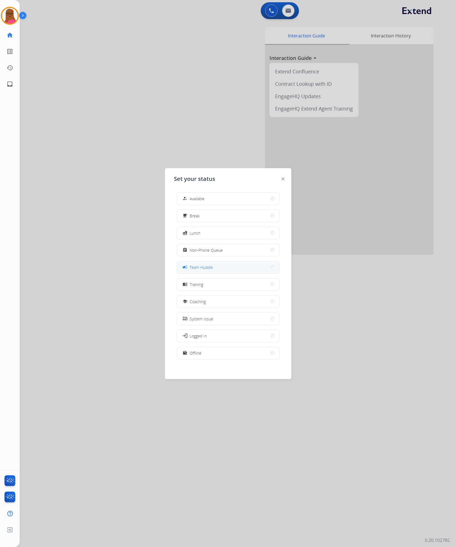
click at [208, 261] on div "campaign Team Huddle" at bounding box center [228, 267] width 103 height 13
click at [231, 267] on button "campaign Team Huddle" at bounding box center [228, 267] width 102 height 12
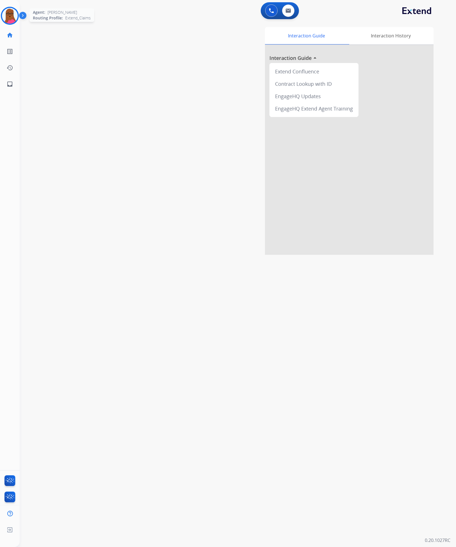
click at [10, 10] on img at bounding box center [10, 16] width 16 height 16
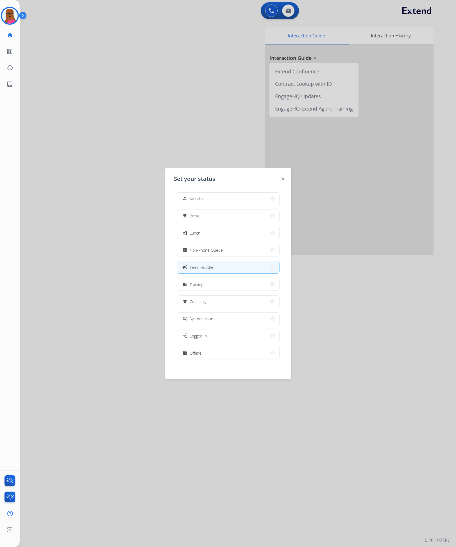
click at [216, 265] on button "campaign Team Huddle" at bounding box center [228, 267] width 102 height 12
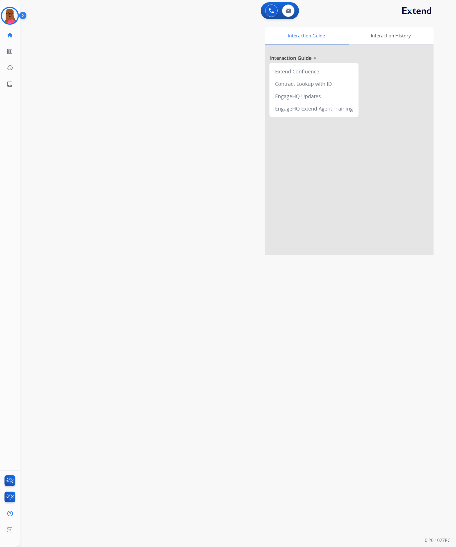
click at [153, 201] on div "swap_horiz Break voice bridge close_fullscreen Connect 3-Way Call merge_type Se…" at bounding box center [231, 137] width 423 height 234
